Goal: Navigation & Orientation: Find specific page/section

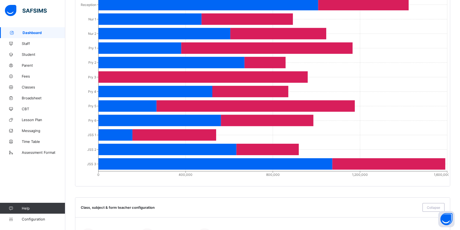
scroll to position [462, 0]
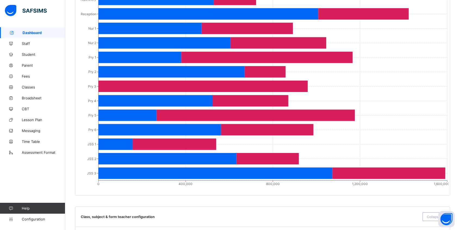
click at [31, 72] on link "Fees" at bounding box center [32, 76] width 65 height 11
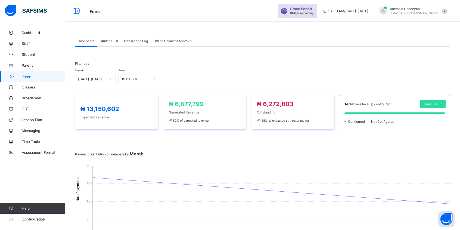
click at [109, 41] on span "Student List" at bounding box center [109, 41] width 18 height 4
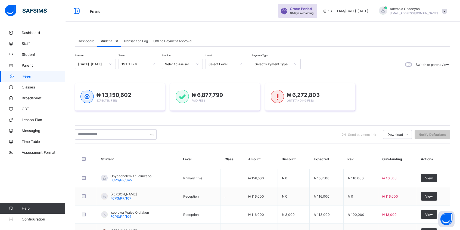
click at [232, 64] on div "Select Level" at bounding box center [223, 64] width 28 height 4
click at [219, 124] on div "JSS 3" at bounding box center [226, 127] width 40 height 8
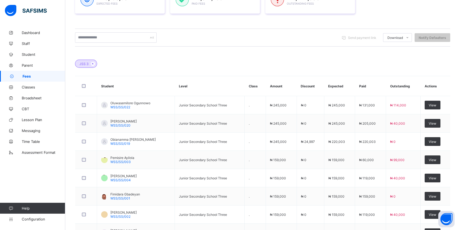
scroll to position [153, 0]
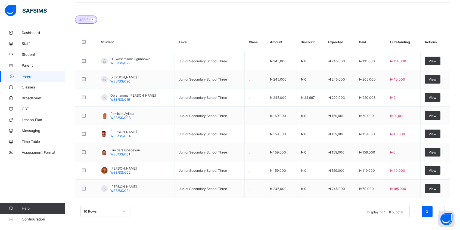
click at [92, 18] on icon at bounding box center [93, 19] width 5 height 3
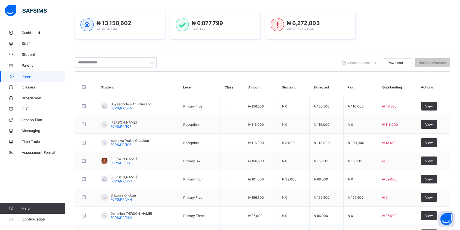
scroll to position [5, 0]
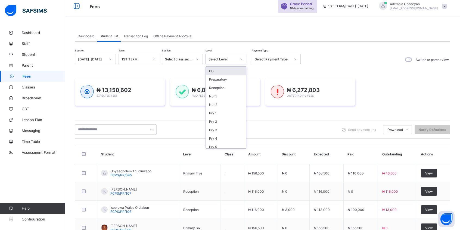
click at [230, 57] on div "Select Level" at bounding box center [223, 59] width 28 height 4
click at [214, 110] on div "JSS 2" at bounding box center [226, 114] width 40 height 8
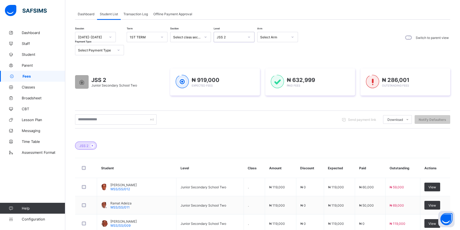
scroll to position [26, 0]
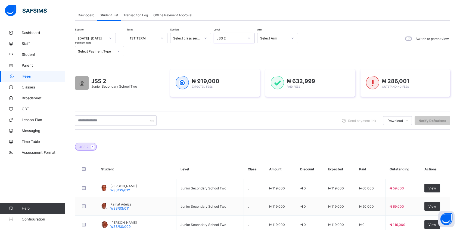
click at [240, 35] on div "JSS 2" at bounding box center [229, 38] width 30 height 8
click at [224, 87] on div "JSS 1" at bounding box center [234, 88] width 40 height 8
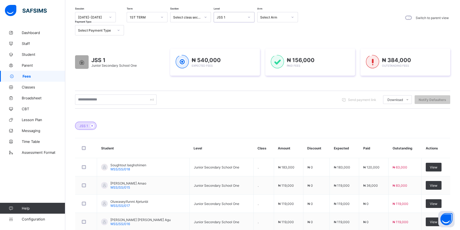
scroll to position [0, 0]
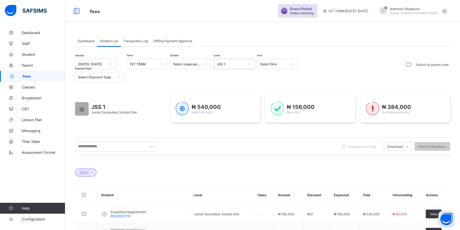
click at [248, 62] on icon at bounding box center [248, 63] width 3 height 5
click at [282, 76] on div "Session [DATE]-[DATE] Term 1ST TERM Section Select class section Level option J…" at bounding box center [188, 70] width 226 height 23
click at [85, 40] on span "Dashboard" at bounding box center [86, 41] width 17 height 4
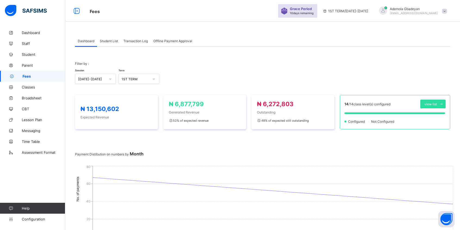
click at [104, 36] on div "Student List" at bounding box center [109, 40] width 24 height 11
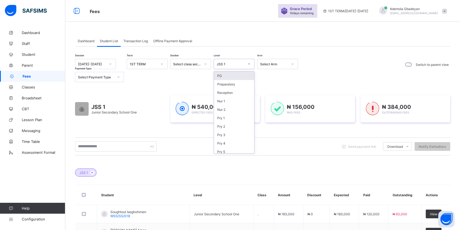
click at [235, 66] on div "JSS 1" at bounding box center [231, 64] width 28 height 4
click at [233, 75] on div "Pry 3" at bounding box center [234, 76] width 40 height 8
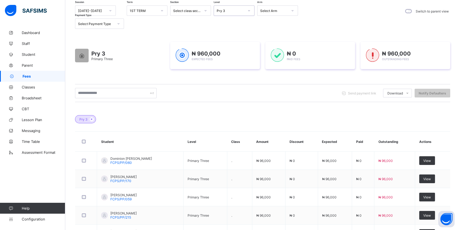
scroll to position [0, 0]
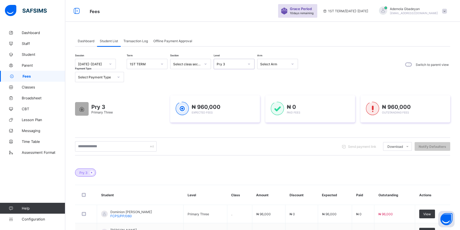
click at [241, 64] on div "Pry 3" at bounding box center [231, 64] width 28 height 4
click at [230, 84] on div "Preparatory" at bounding box center [234, 84] width 40 height 8
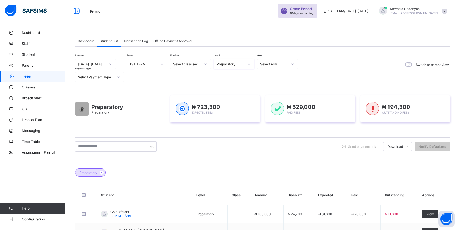
click at [232, 63] on div "Preparatory" at bounding box center [231, 64] width 28 height 4
click at [223, 106] on div "Nur 2" at bounding box center [234, 109] width 40 height 8
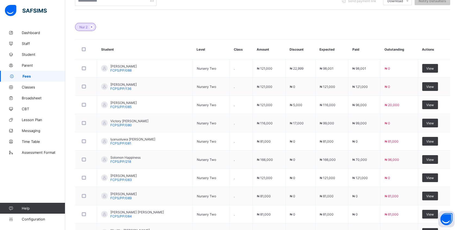
scroll to position [80, 0]
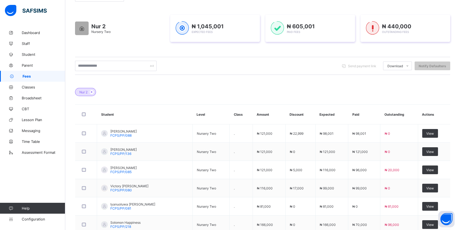
click at [38, 33] on span "Dashboard" at bounding box center [43, 32] width 43 height 4
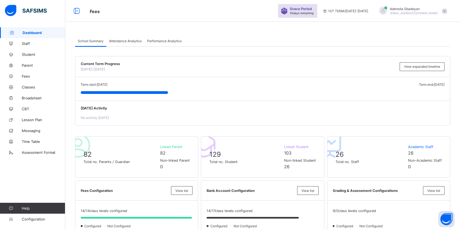
click at [447, 9] on span at bounding box center [444, 11] width 5 height 5
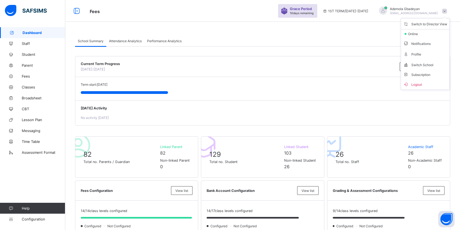
click at [425, 73] on span "Subscription" at bounding box center [416, 75] width 27 height 4
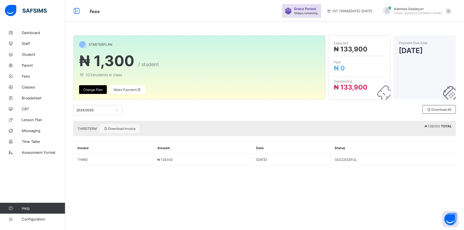
click at [110, 111] on div "2024/2025" at bounding box center [94, 110] width 36 height 4
click at [169, 113] on div "2024/2025 Download All" at bounding box center [264, 110] width 382 height 10
click at [318, 117] on div "2024/2025 Download All" at bounding box center [264, 109] width 382 height 21
click at [344, 197] on div "STARTER PLAN ₦ 1,300 / student 103 students in class Change Plan Make Payment E…" at bounding box center [264, 115] width 399 height 230
click at [35, 32] on span "Dashboard" at bounding box center [43, 32] width 43 height 4
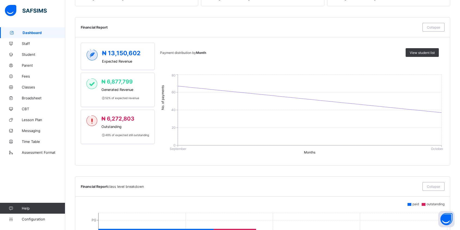
scroll to position [217, 0]
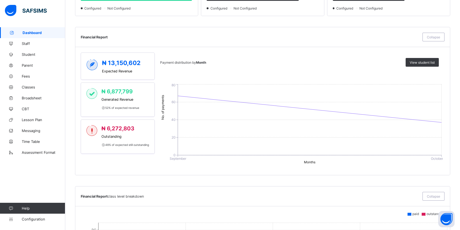
click at [262, 190] on div "Financial Report class level breakdown Collapse" at bounding box center [262, 196] width 375 height 20
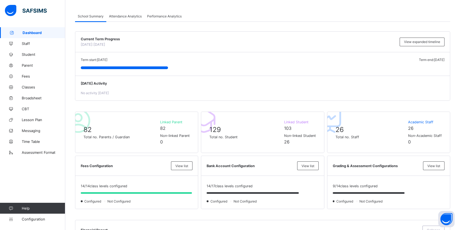
scroll to position [0, 0]
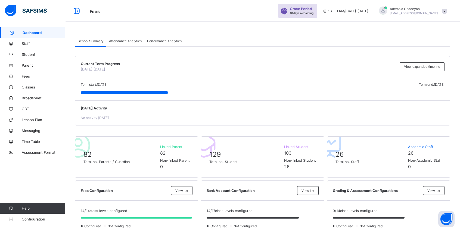
click at [130, 41] on span "Attendance Analytics" at bounding box center [125, 41] width 33 height 4
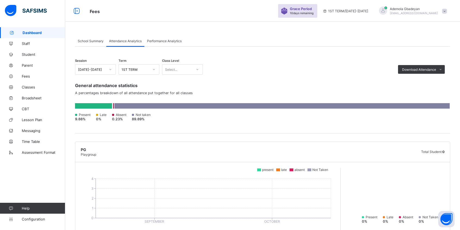
click at [443, 68] on icon at bounding box center [440, 70] width 4 height 4
click at [309, 64] on div "Session [DATE]-[DATE] Term 1ST TERM Class Level Select... Download Attendance P…" at bounding box center [262, 67] width 375 height 16
click at [164, 41] on span "Performance Analytics" at bounding box center [164, 41] width 35 height 4
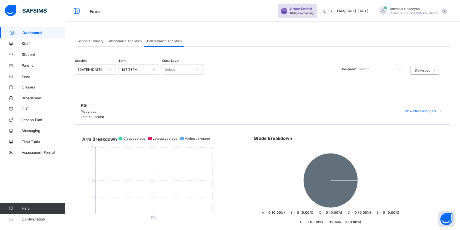
click at [82, 38] on div "School Summary" at bounding box center [90, 40] width 31 height 11
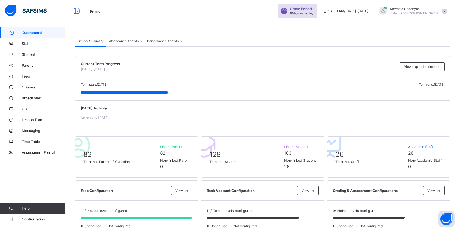
click at [21, 43] on icon at bounding box center [11, 44] width 22 height 4
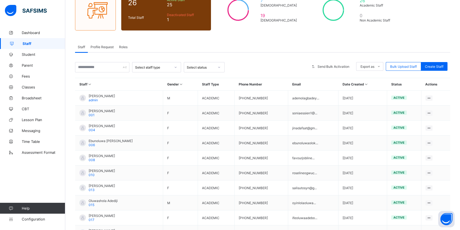
scroll to position [96, 0]
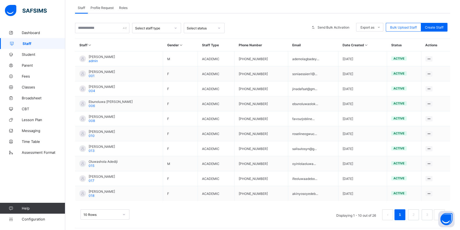
click at [0, 0] on div "View Profile" at bounding box center [0, 0] width 0 height 0
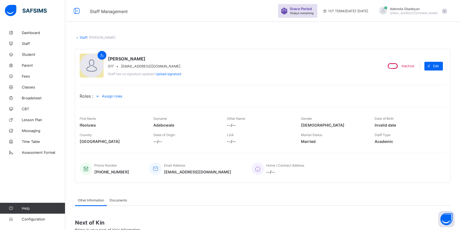
click at [81, 37] on link "Staff" at bounding box center [83, 37] width 7 height 4
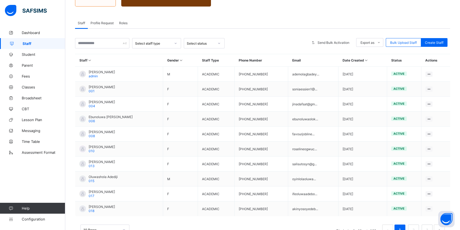
scroll to position [96, 0]
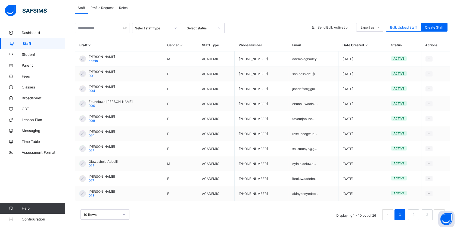
click at [0, 0] on div "View Profile" at bounding box center [0, 0] width 0 height 0
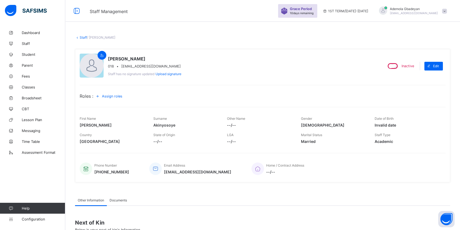
click at [81, 36] on link "Staff" at bounding box center [83, 37] width 7 height 4
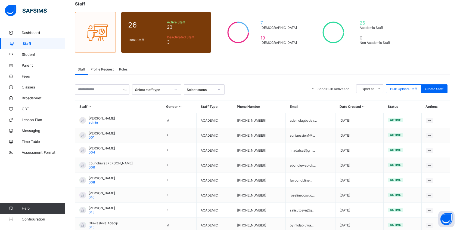
scroll to position [96, 0]
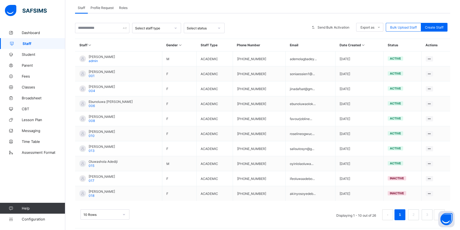
click at [416, 211] on link "2" at bounding box center [413, 214] width 5 height 7
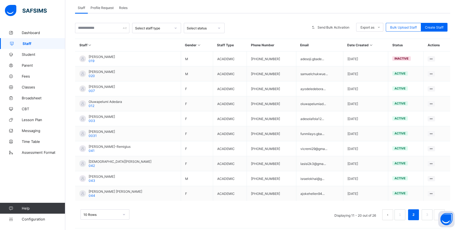
click at [0, 0] on div "View Profile" at bounding box center [0, 0] width 0 height 0
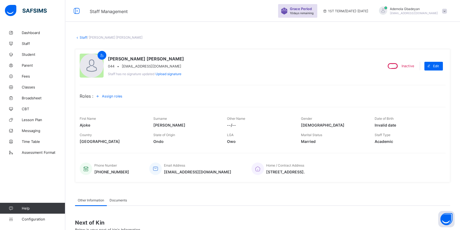
click at [84, 37] on link "Staff" at bounding box center [83, 37] width 7 height 4
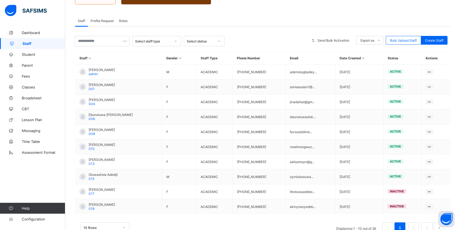
scroll to position [96, 0]
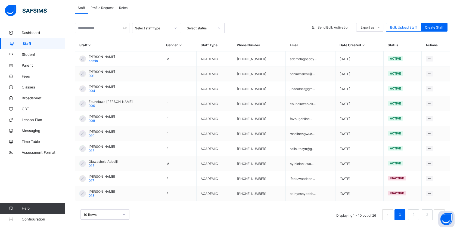
click at [416, 211] on link "2" at bounding box center [413, 214] width 5 height 7
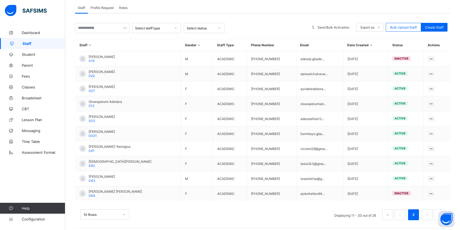
click at [428, 211] on link "3" at bounding box center [426, 214] width 5 height 7
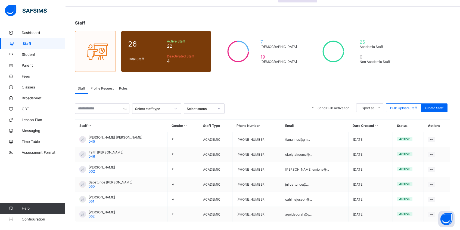
scroll to position [37, 0]
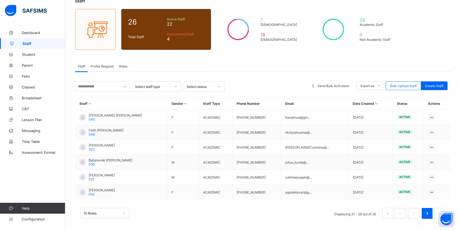
click at [402, 210] on link "1" at bounding box center [399, 213] width 5 height 7
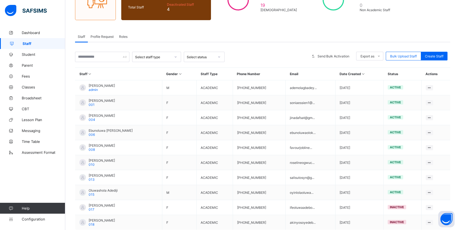
scroll to position [96, 0]
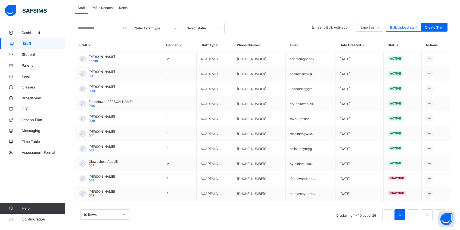
click at [416, 212] on link "2" at bounding box center [413, 214] width 5 height 7
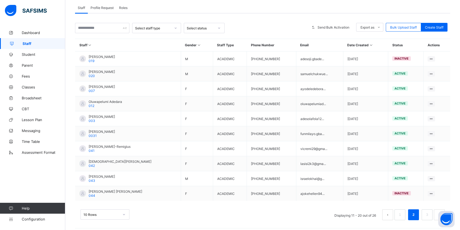
click at [393, 209] on button "prev page" at bounding box center [387, 214] width 11 height 11
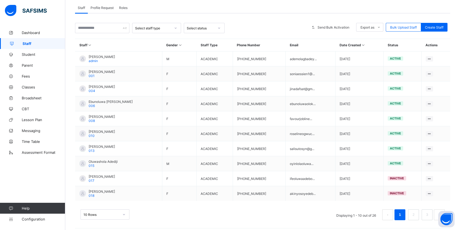
click at [416, 213] on link "2" at bounding box center [413, 214] width 5 height 7
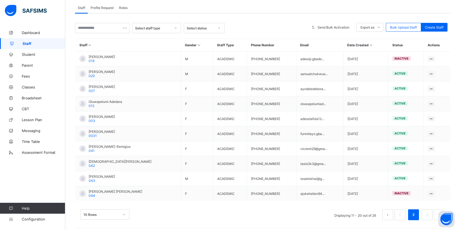
click at [429, 211] on link "3" at bounding box center [426, 214] width 5 height 7
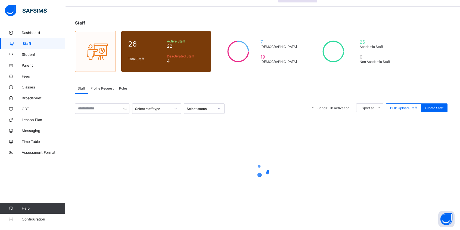
scroll to position [37, 0]
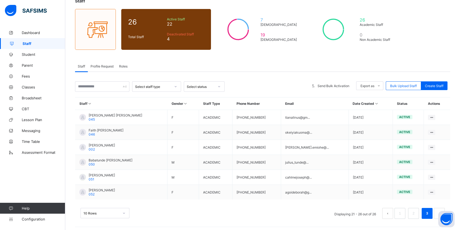
click at [0, 0] on div "View Profile" at bounding box center [0, 0] width 0 height 0
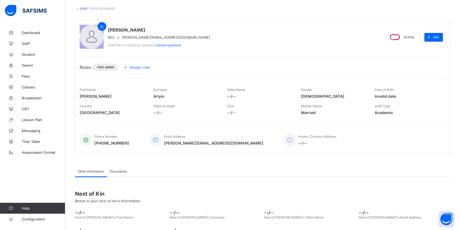
scroll to position [67, 0]
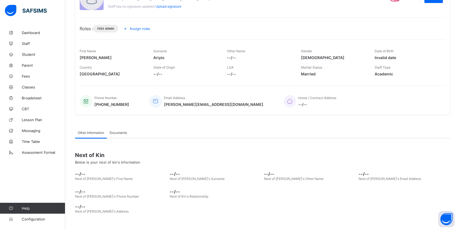
click at [121, 131] on span "Documents" at bounding box center [118, 132] width 17 height 4
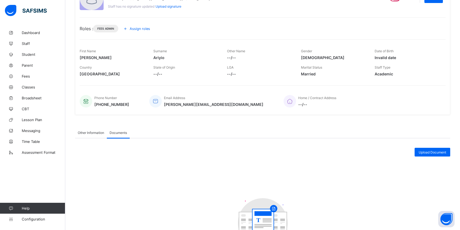
click at [84, 128] on div "Other Information" at bounding box center [91, 132] width 32 height 11
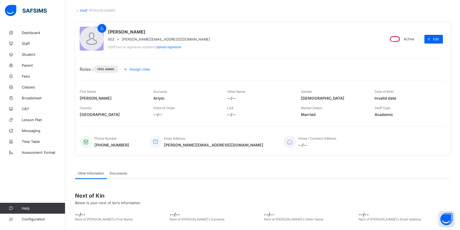
scroll to position [0, 0]
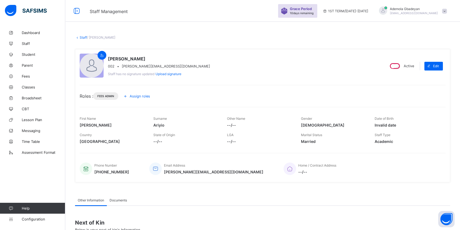
click at [40, 30] on link "Dashboard" at bounding box center [32, 32] width 65 height 11
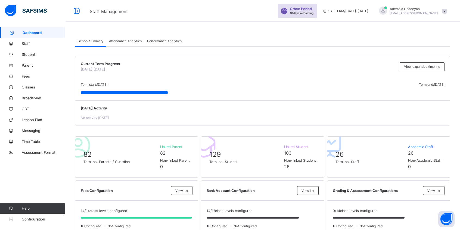
click at [167, 37] on div "Performance Analytics" at bounding box center [164, 40] width 40 height 11
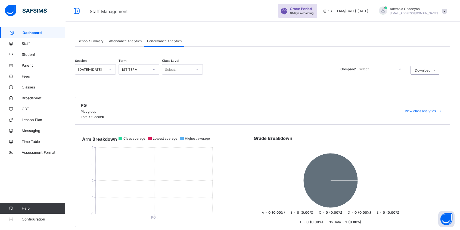
click at [133, 43] on div "Attendance Analytics" at bounding box center [125, 40] width 38 height 11
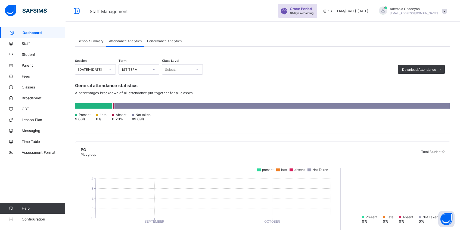
click at [91, 41] on span "School Summary" at bounding box center [91, 41] width 26 height 4
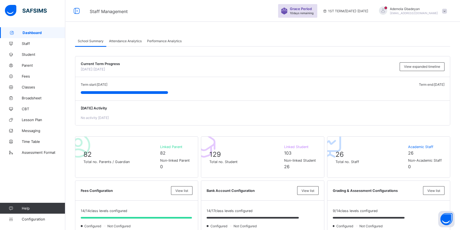
click at [447, 10] on span at bounding box center [444, 11] width 5 height 5
